Goal: Task Accomplishment & Management: Manage account settings

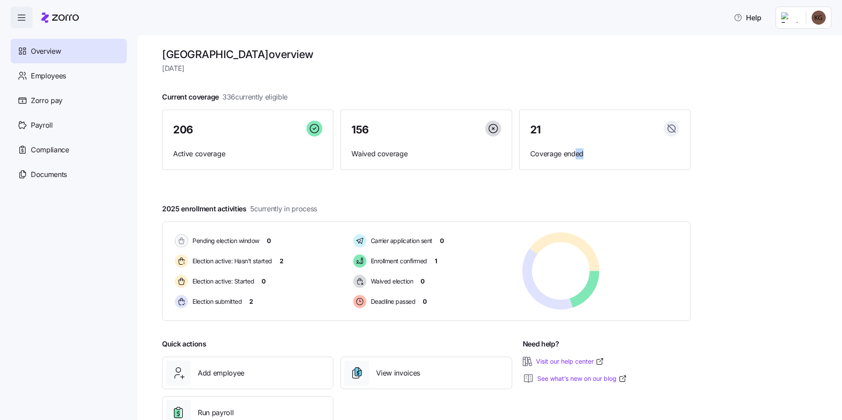
drag, startPoint x: 576, startPoint y: 147, endPoint x: 404, endPoint y: 191, distance: 177.4
click at [404, 191] on div "Rush Memorial Hospital overview Wednesday, October 15 Current coverage 336 curr…" at bounding box center [426, 244] width 529 height 392
click at [211, 153] on span "Active coverage" at bounding box center [247, 153] width 149 height 11
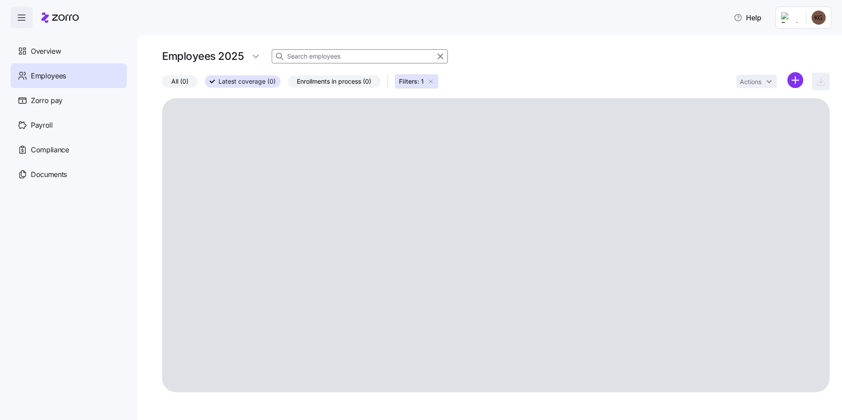
click at [565, 59] on div "Employees 2025" at bounding box center [496, 57] width 668 height 18
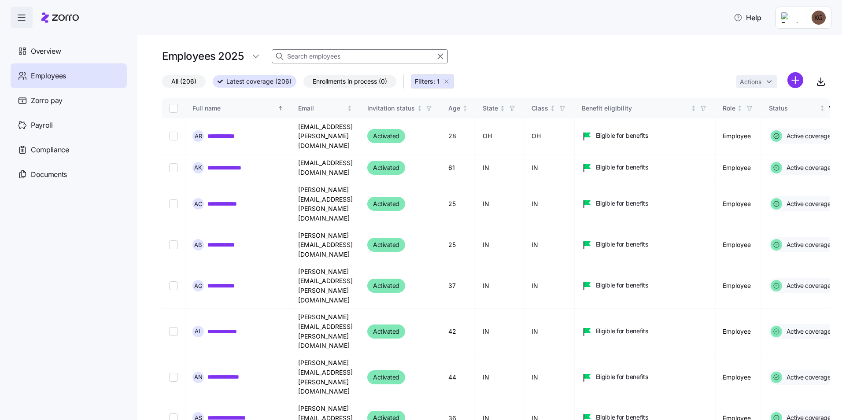
click at [193, 27] on div "Help" at bounding box center [421, 17] width 842 height 35
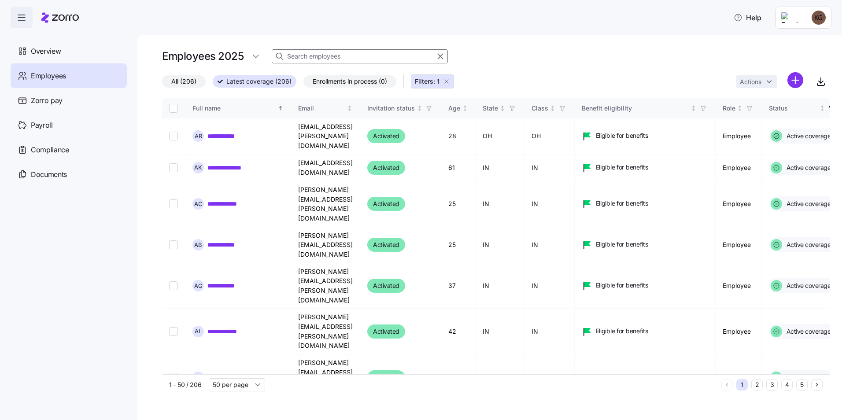
click at [308, 54] on input at bounding box center [360, 56] width 176 height 14
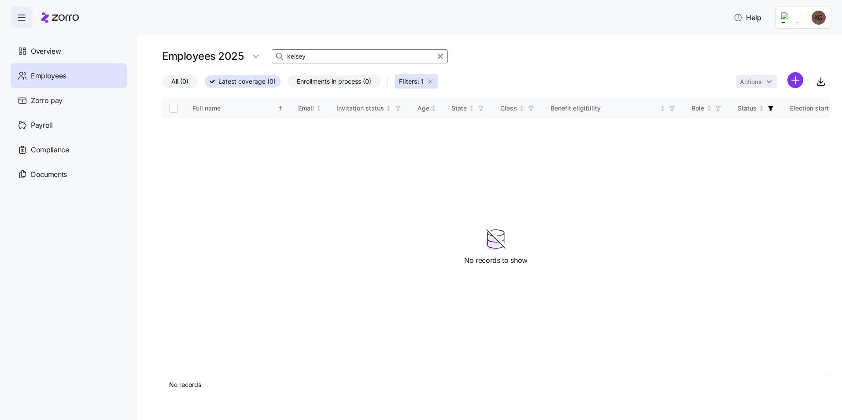
click at [595, 41] on div "Employees 2025 kelsey All (0) Latest coverage (0) Enrollments in process (0) Fi…" at bounding box center [489, 226] width 705 height 387
click at [392, 52] on input "kelsey" at bounding box center [360, 56] width 176 height 14
drag, startPoint x: 361, startPoint y: 57, endPoint x: 299, endPoint y: 60, distance: 62.2
click at [299, 60] on input "kelsey" at bounding box center [360, 56] width 176 height 14
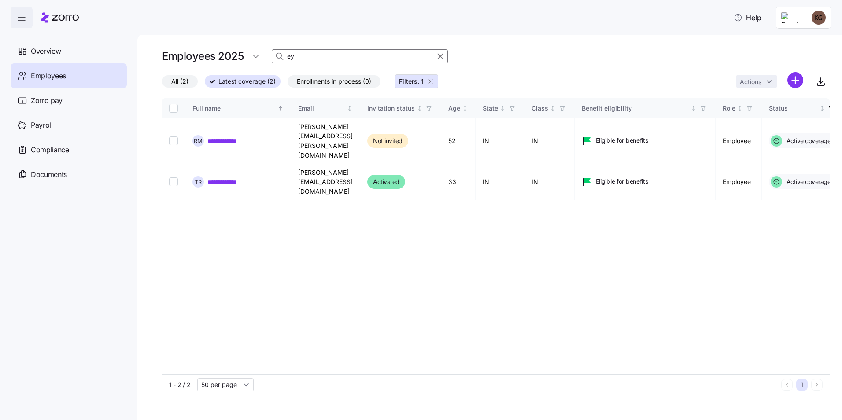
type input "y"
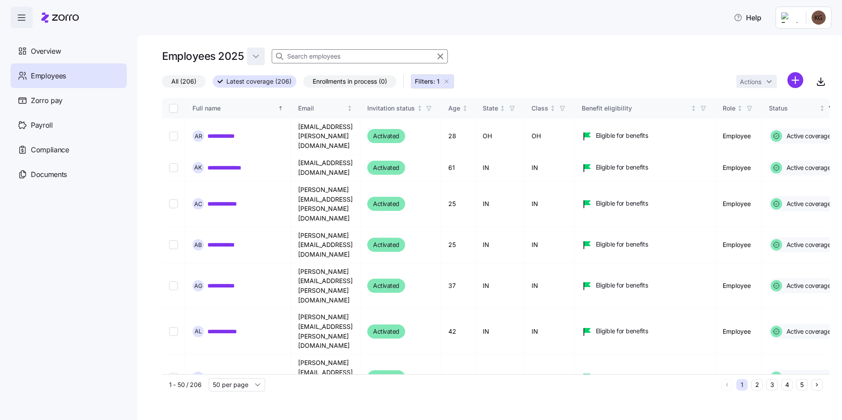
click at [258, 51] on div "Employees 2025" at bounding box center [496, 57] width 668 height 18
click at [306, 56] on input at bounding box center [360, 56] width 176 height 14
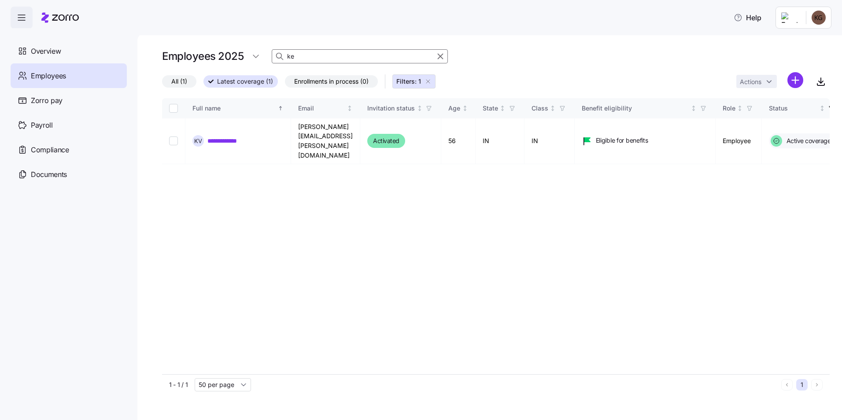
type input "k"
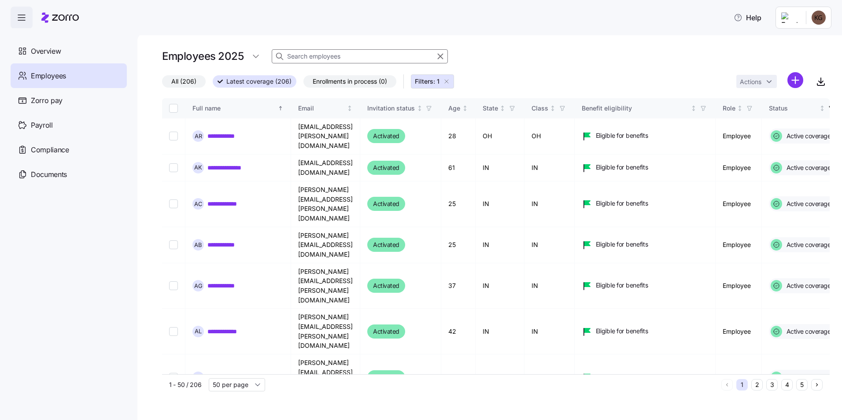
click at [314, 84] on span "Enrollments in process (0)" at bounding box center [350, 81] width 74 height 11
click at [304, 84] on input "Enrollments in process (0)" at bounding box center [304, 84] width 0 height 0
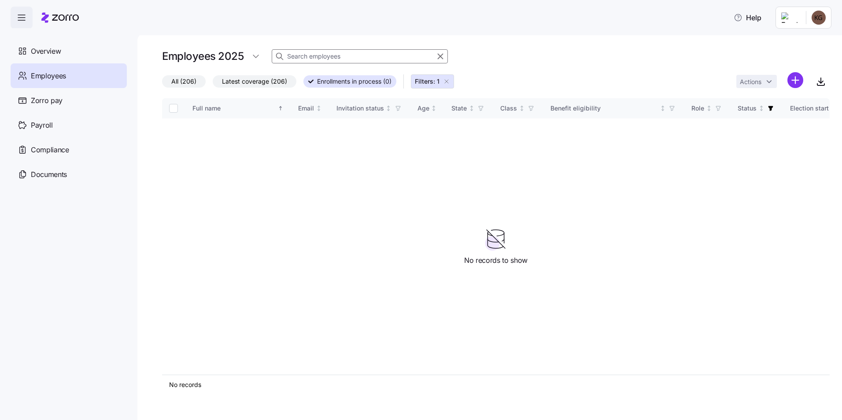
click at [428, 82] on span "Filters: 1" at bounding box center [427, 81] width 25 height 9
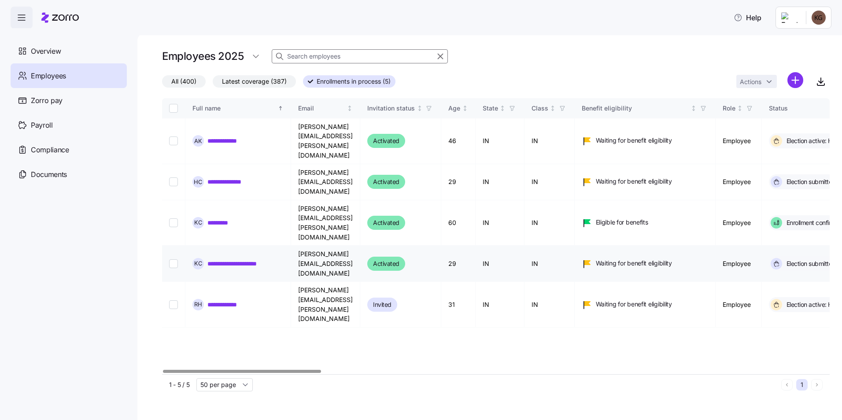
click at [243, 259] on link "**********" at bounding box center [244, 263] width 73 height 9
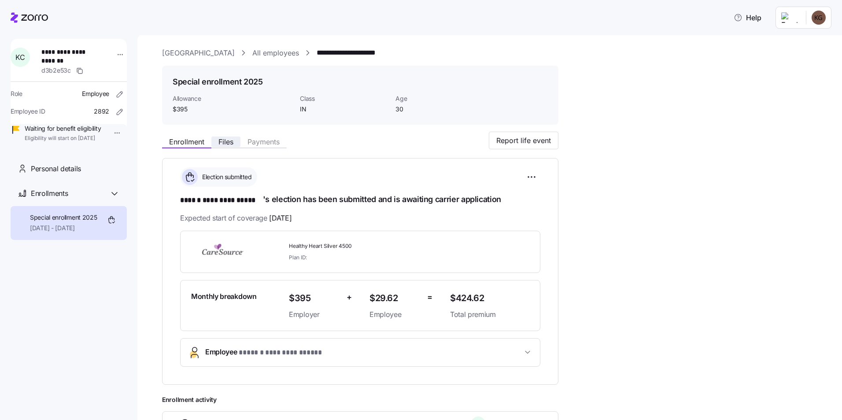
click at [225, 141] on span "Files" at bounding box center [226, 141] width 15 height 7
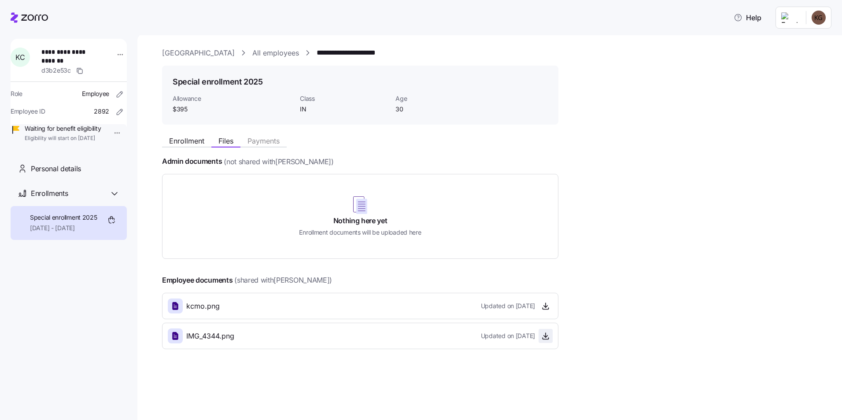
click at [539, 339] on button "button" at bounding box center [546, 336] width 14 height 14
click at [541, 337] on icon "button" at bounding box center [545, 336] width 9 height 9
click at [548, 309] on icon "button" at bounding box center [546, 308] width 6 height 1
click at [169, 146] on div "Enrollment Files Payments" at bounding box center [224, 142] width 125 height 11
click at [186, 141] on span "Enrollment" at bounding box center [186, 140] width 35 height 7
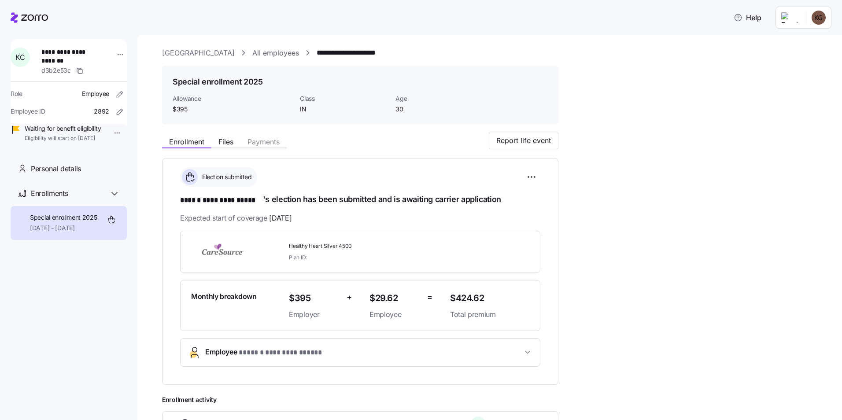
click at [601, 191] on div "**********" at bounding box center [496, 299] width 668 height 334
click at [316, 272] on div "Healthy Heart Silver 4500 Plan ID:" at bounding box center [360, 252] width 360 height 42
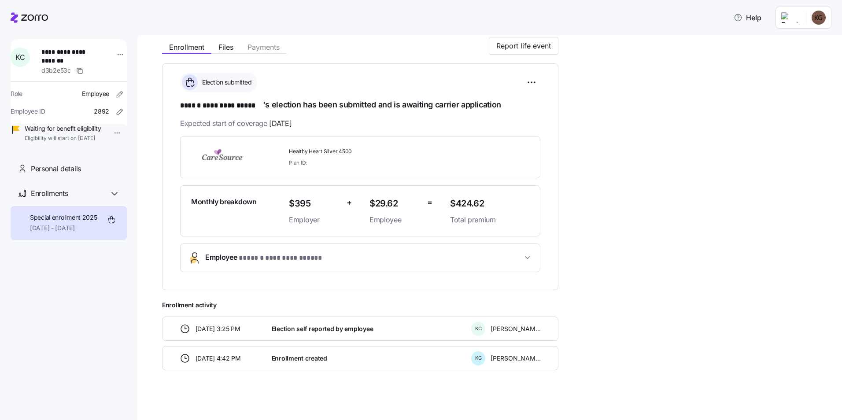
scroll to position [97, 0]
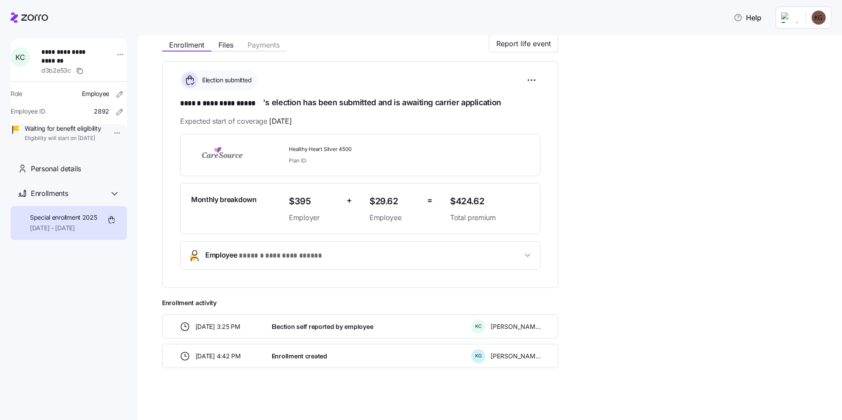
click at [342, 326] on span "Election self reported by employee" at bounding box center [322, 326] width 101 height 9
click at [485, 329] on div "K C Kelsey Crawford-Morgan" at bounding box center [506, 327] width 70 height 14
click at [208, 324] on span "10/13/2025 3:25 PM" at bounding box center [218, 326] width 45 height 9
click at [230, 48] on span "Files" at bounding box center [226, 44] width 15 height 7
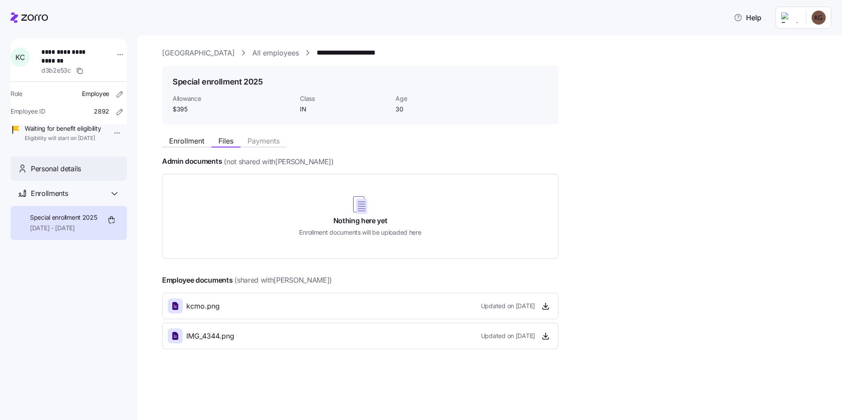
click at [84, 182] on div "Personal details" at bounding box center [69, 168] width 116 height 25
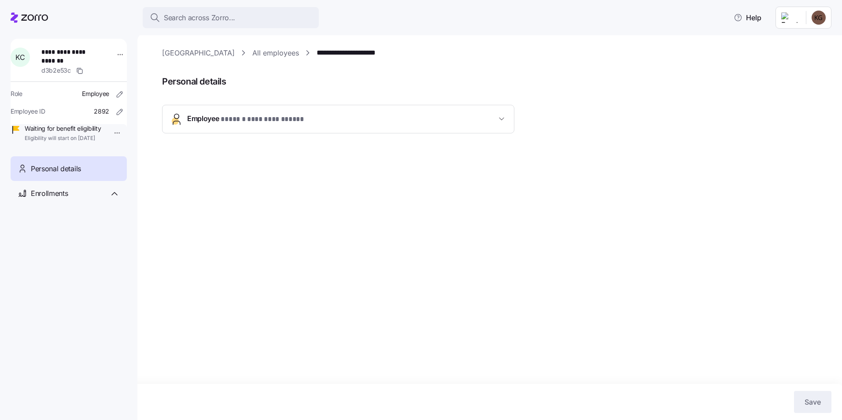
click at [291, 53] on link "All employees" at bounding box center [275, 53] width 47 height 11
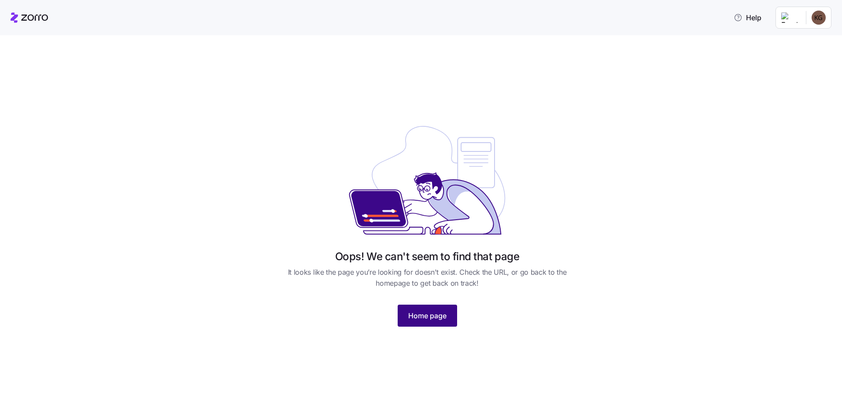
click at [443, 319] on span "Home page" at bounding box center [427, 316] width 38 height 11
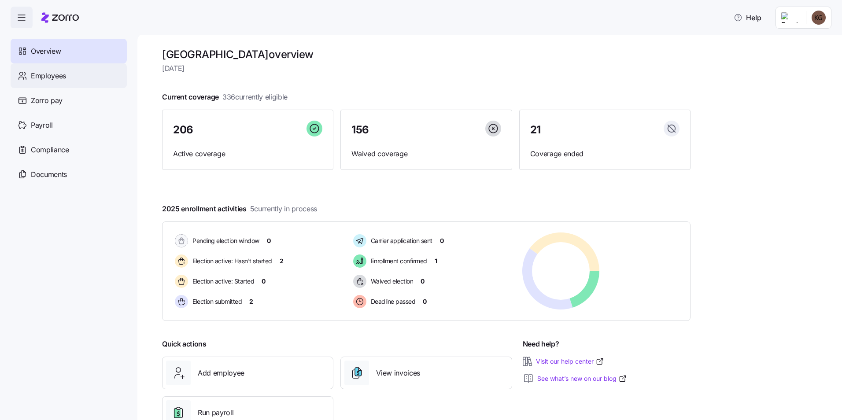
click at [88, 83] on div "Employees" at bounding box center [69, 75] width 116 height 25
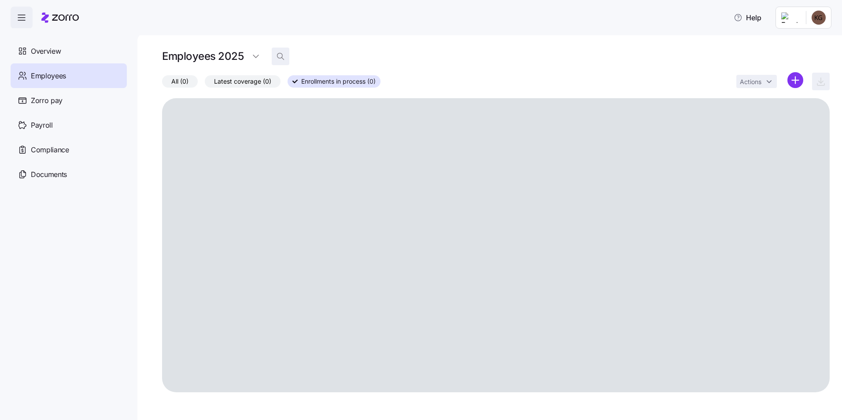
click at [283, 61] on span "button" at bounding box center [280, 56] width 17 height 17
click at [304, 58] on input at bounding box center [360, 56] width 176 height 14
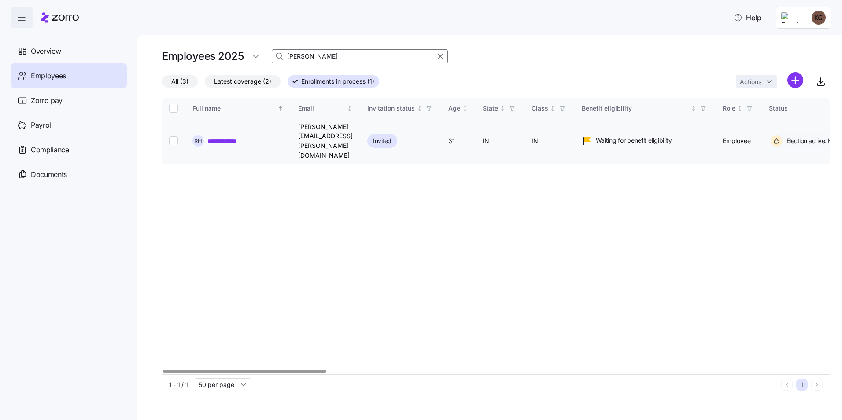
type input "robin"
click at [174, 137] on input "Select record 1" at bounding box center [173, 141] width 9 height 9
checkbox input "true"
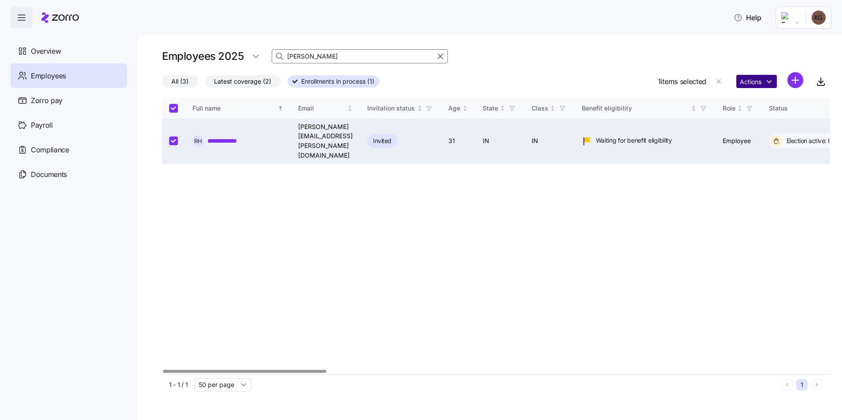
click at [771, 80] on html "**********" at bounding box center [421, 207] width 842 height 415
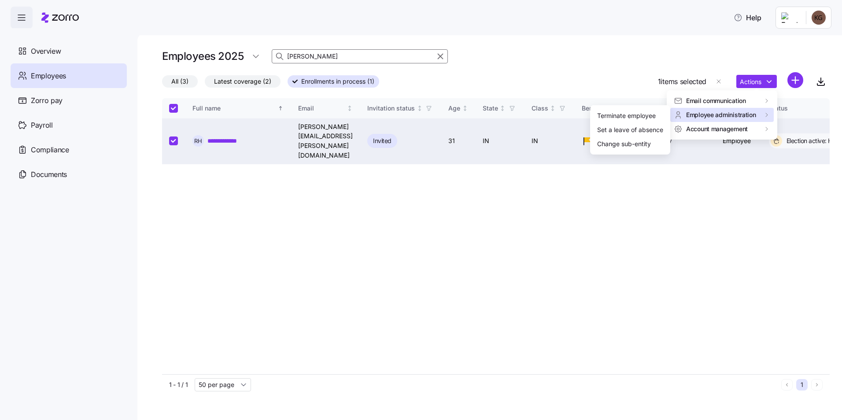
click at [736, 120] on div "Employee administration" at bounding box center [723, 115] width 104 height 14
click at [652, 113] on div "Terminate employee" at bounding box center [626, 116] width 59 height 10
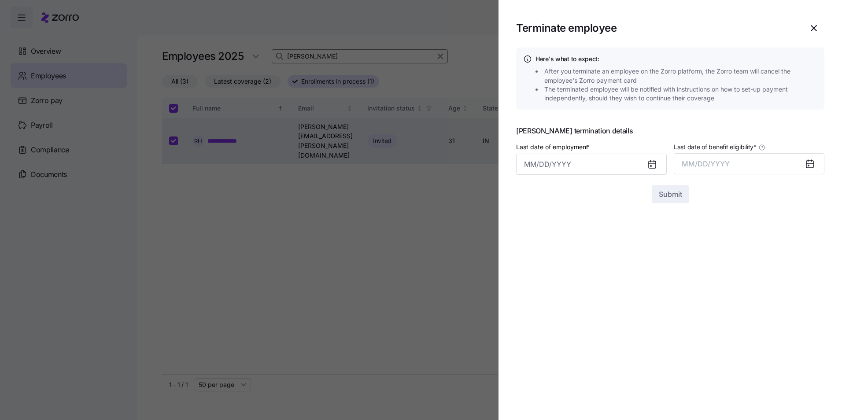
click at [650, 167] on icon at bounding box center [652, 164] width 7 height 7
click at [589, 165] on input "Last date of employment *" at bounding box center [591, 164] width 151 height 21
click at [560, 259] on button "7" at bounding box center [556, 258] width 21 height 21
type input "October 7, 2025"
click at [740, 172] on button "MM/DD/YYYY" at bounding box center [749, 163] width 151 height 21
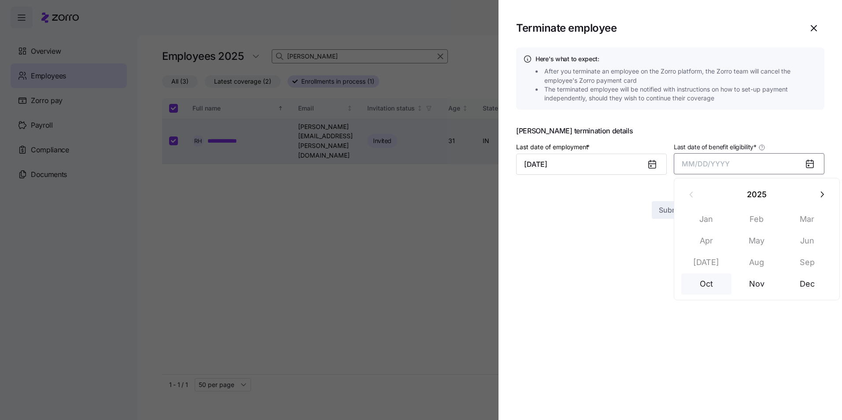
click at [709, 286] on button "Oct" at bounding box center [707, 284] width 50 height 21
click at [670, 200] on span "Submit" at bounding box center [670, 194] width 23 height 11
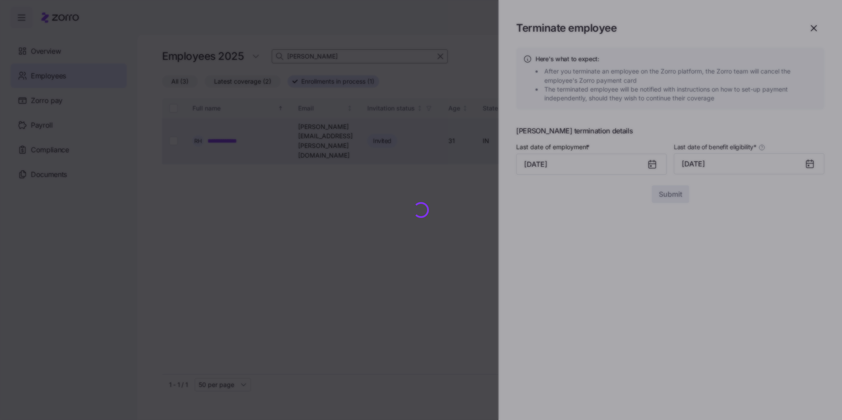
checkbox input "false"
